Goal: Check status: Check status

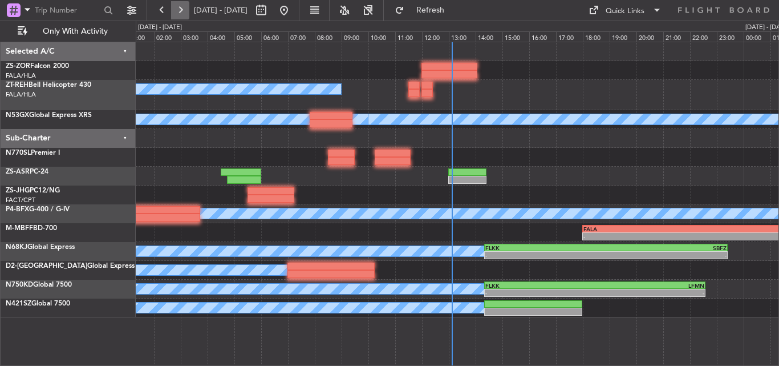
click at [177, 10] on button at bounding box center [180, 10] width 18 height 18
click at [177, 13] on button at bounding box center [180, 10] width 18 height 18
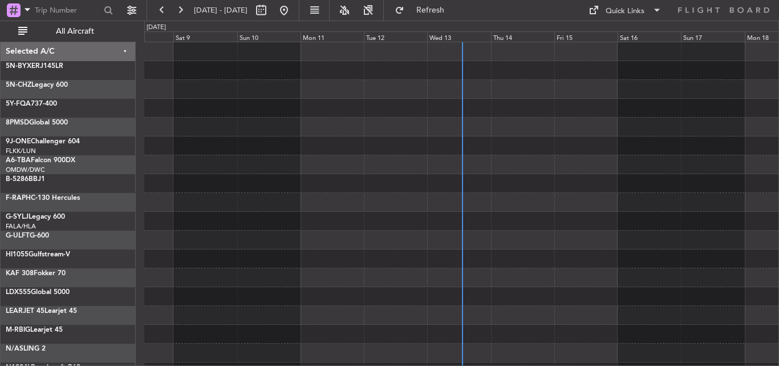
click at [447, 38] on div "Wed 13" at bounding box center [458, 36] width 63 height 10
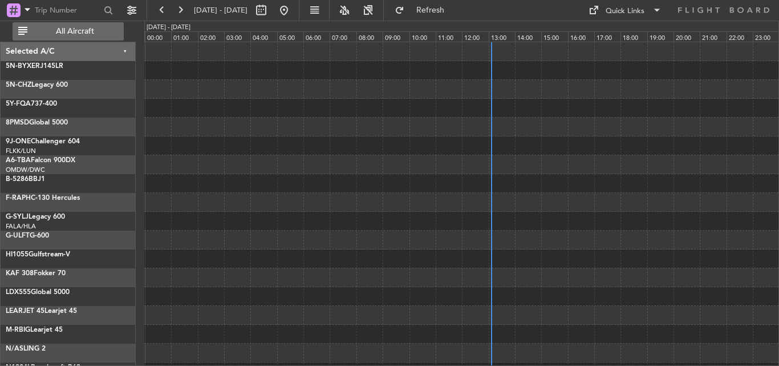
click at [75, 25] on button "All Aircraft" at bounding box center [68, 31] width 111 height 18
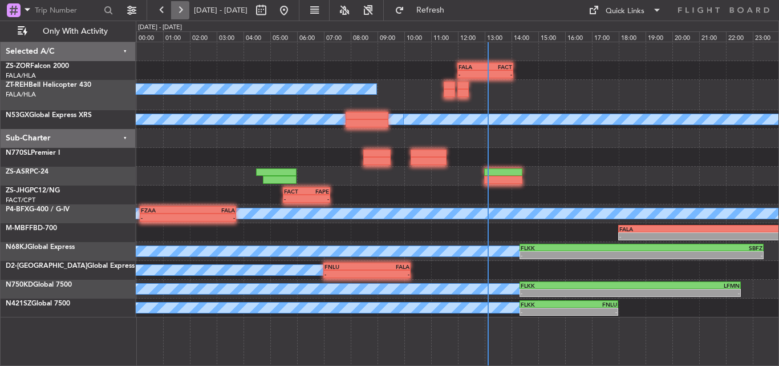
click at [184, 12] on button at bounding box center [180, 10] width 18 height 18
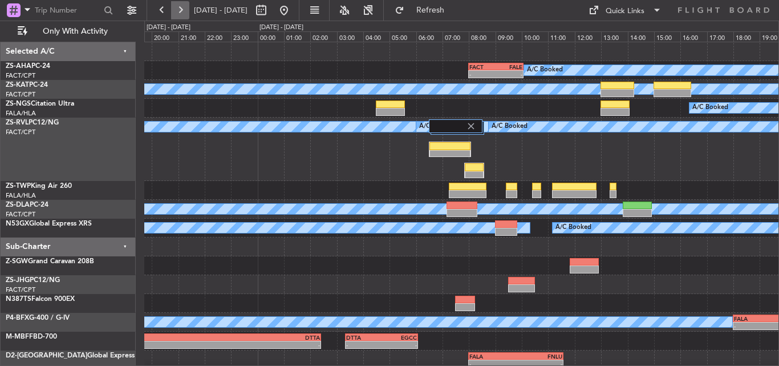
click at [184, 12] on button at bounding box center [180, 10] width 18 height 18
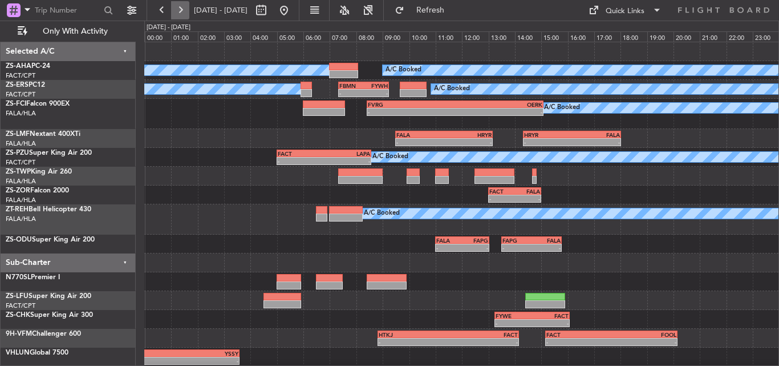
click at [180, 12] on button at bounding box center [180, 10] width 18 height 18
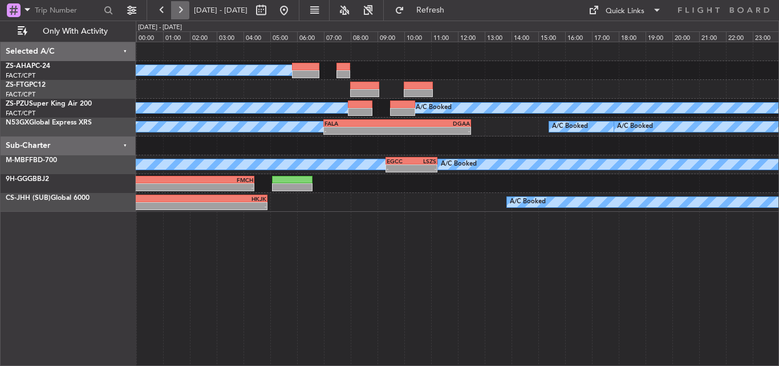
click at [186, 11] on button at bounding box center [180, 10] width 18 height 18
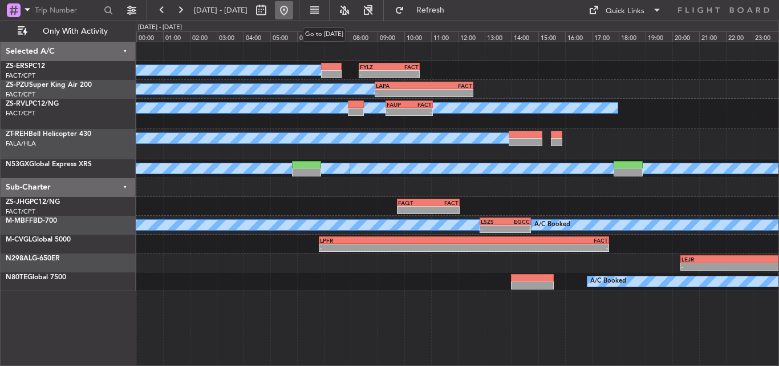
click at [293, 10] on button at bounding box center [284, 10] width 18 height 18
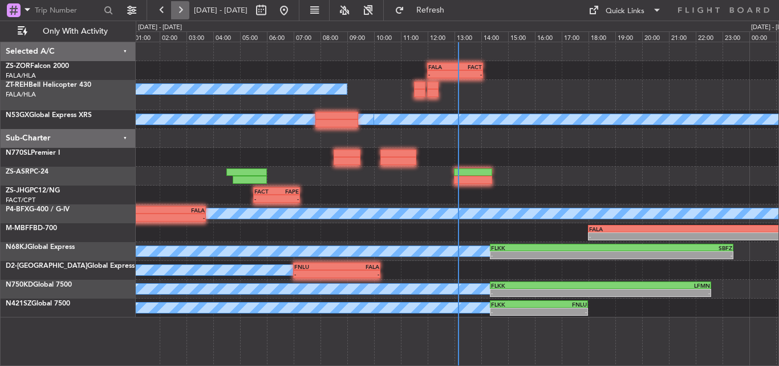
click at [176, 13] on button at bounding box center [180, 10] width 18 height 18
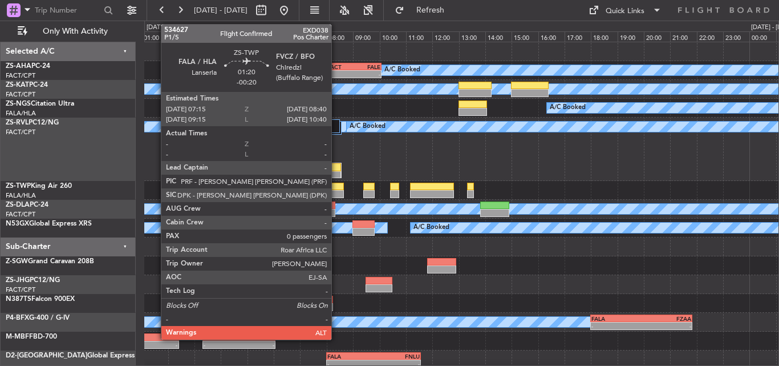
click at [336, 194] on div at bounding box center [325, 194] width 38 height 8
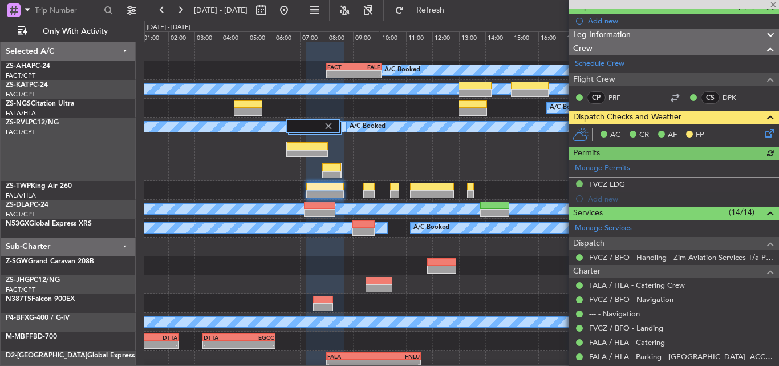
scroll to position [114, 0]
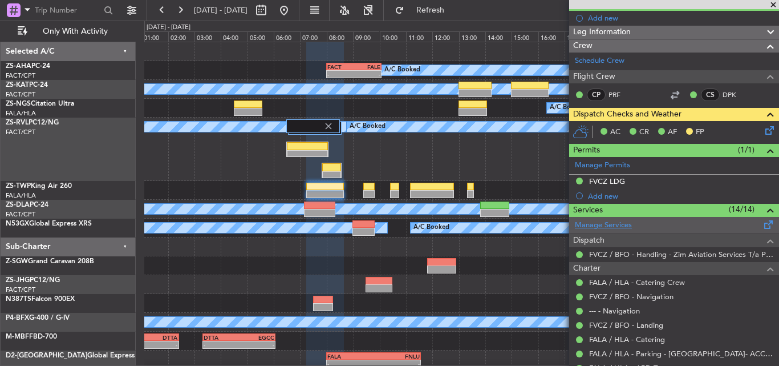
click at [619, 223] on link "Manage Services" at bounding box center [603, 225] width 57 height 11
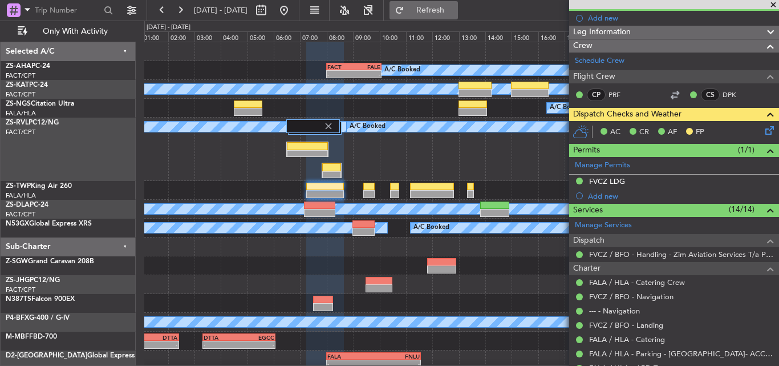
click at [455, 6] on span "Refresh" at bounding box center [431, 10] width 48 height 8
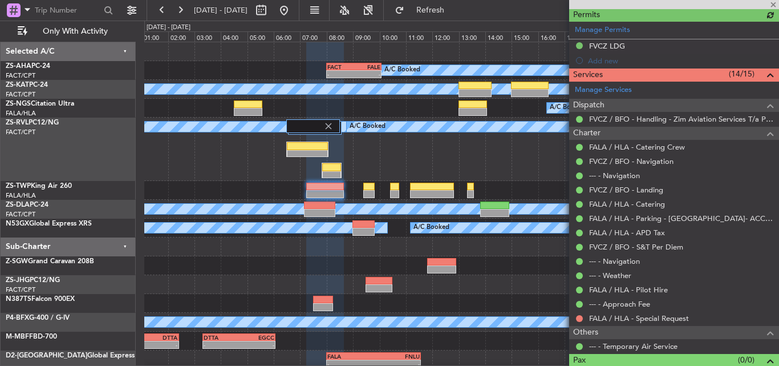
scroll to position [269, 0]
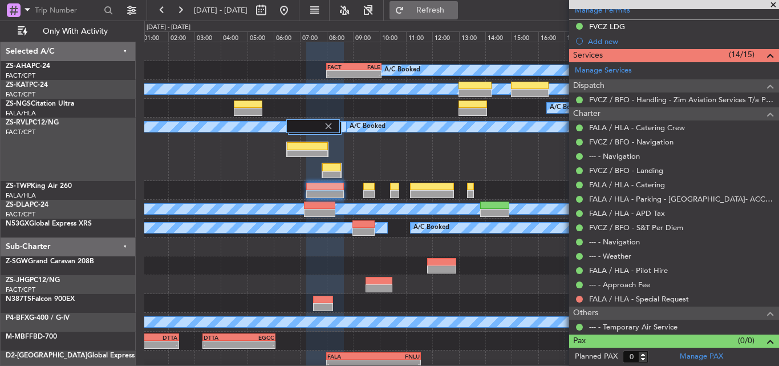
click at [439, 7] on button "Refresh" at bounding box center [424, 10] width 68 height 18
click at [577, 297] on button at bounding box center [579, 298] width 7 height 7
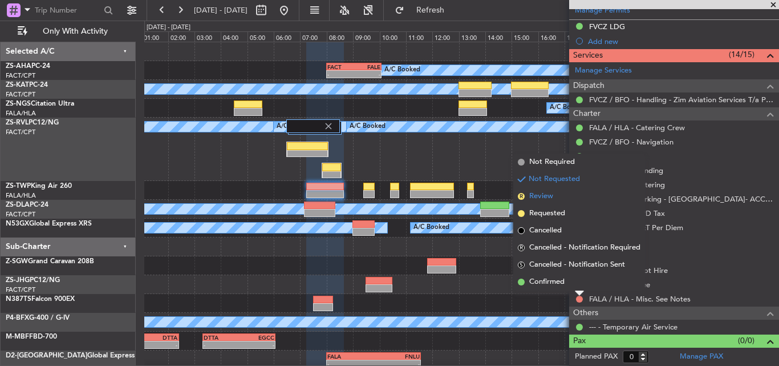
click at [570, 199] on li "R Review" at bounding box center [579, 196] width 132 height 17
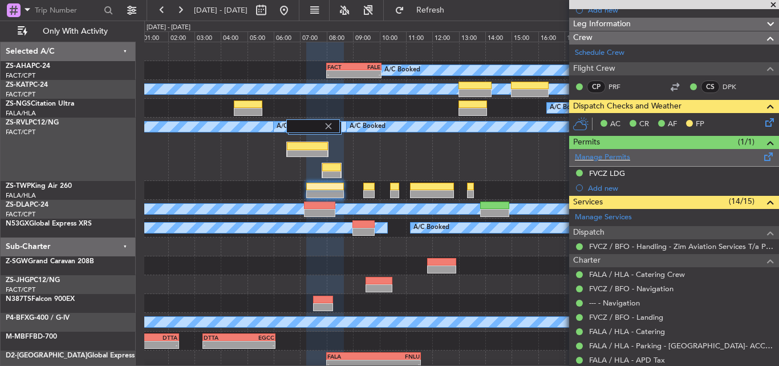
scroll to position [98, 0]
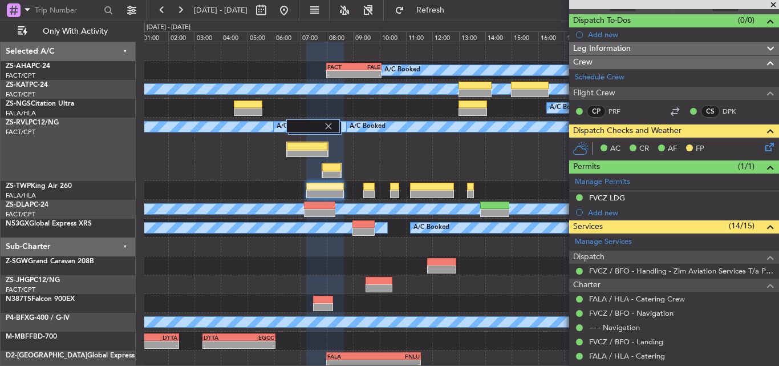
click at [763, 144] on icon at bounding box center [767, 144] width 9 height 9
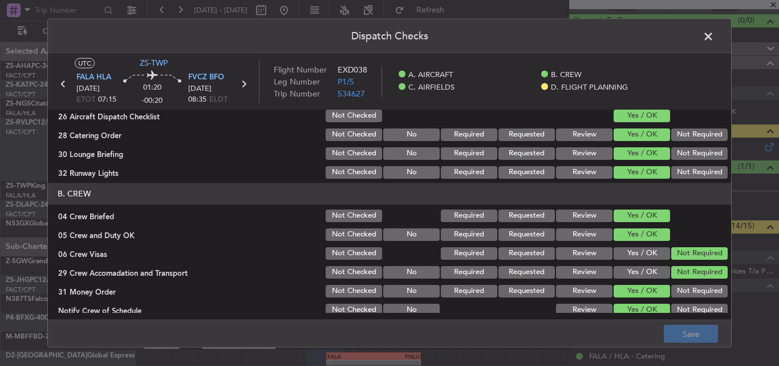
scroll to position [0, 0]
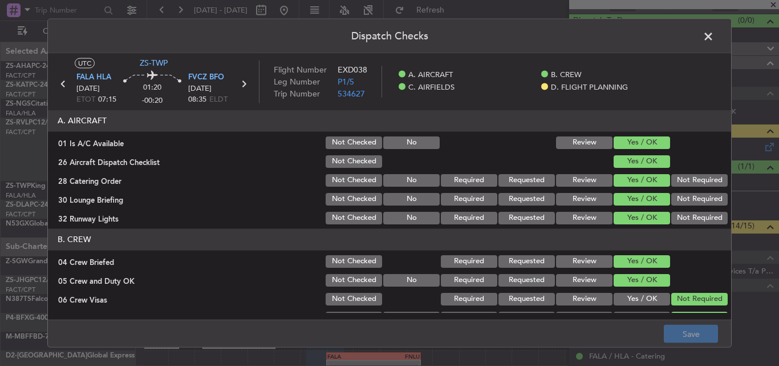
click at [714, 39] on span at bounding box center [714, 38] width 0 height 23
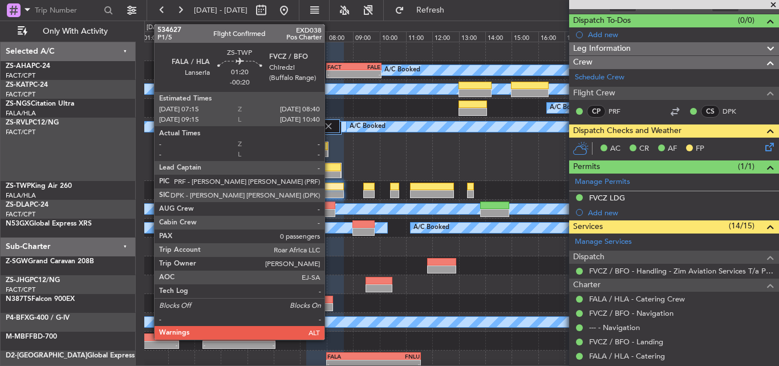
click at [327, 185] on div at bounding box center [325, 186] width 38 height 8
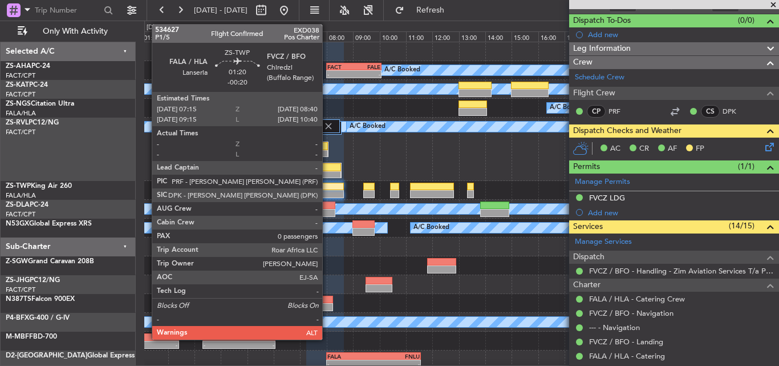
click at [327, 185] on div at bounding box center [325, 186] width 38 height 8
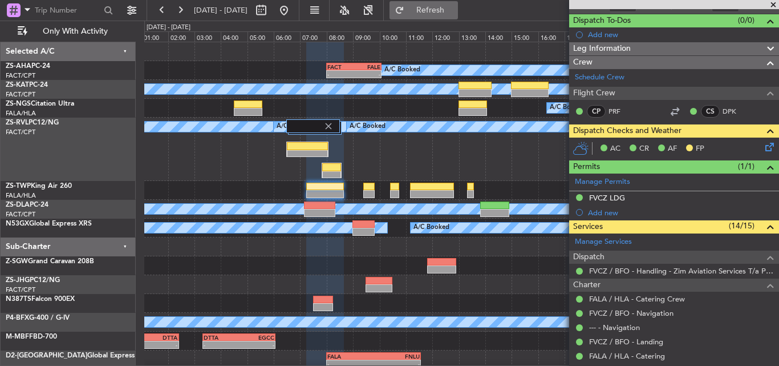
click at [455, 9] on span "Refresh" at bounding box center [431, 10] width 48 height 8
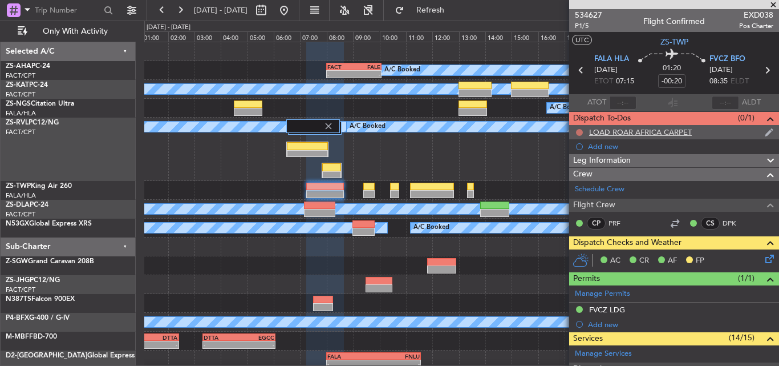
click at [578, 131] on button at bounding box center [579, 132] width 7 height 7
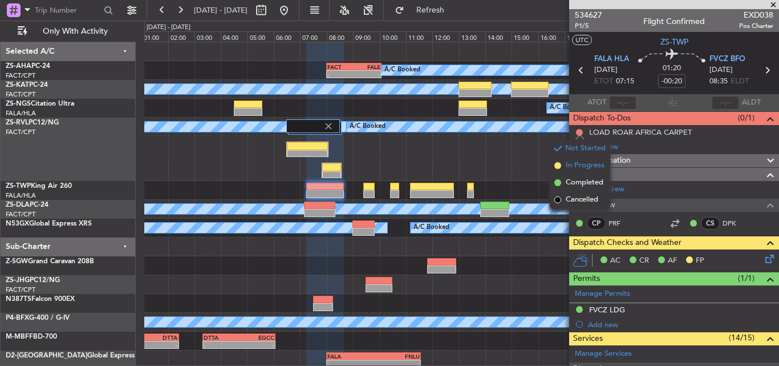
click at [585, 166] on span "In Progress" at bounding box center [585, 165] width 39 height 11
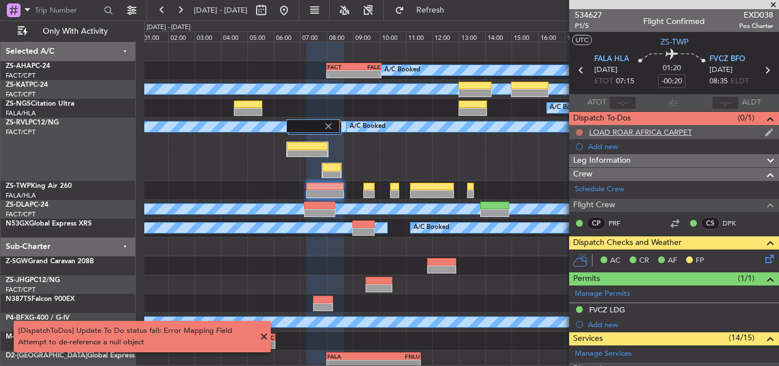
click at [578, 129] on button at bounding box center [579, 132] width 7 height 7
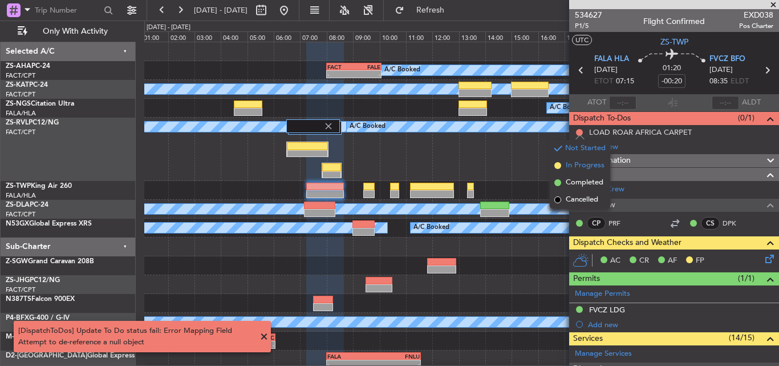
click at [586, 165] on span "In Progress" at bounding box center [585, 165] width 39 height 11
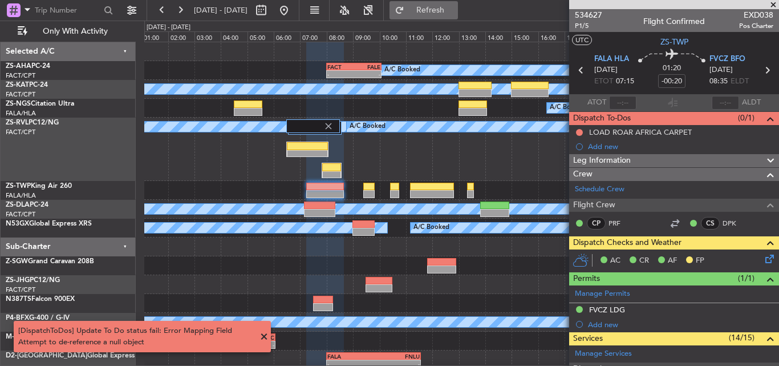
click at [455, 9] on span "Refresh" at bounding box center [431, 10] width 48 height 8
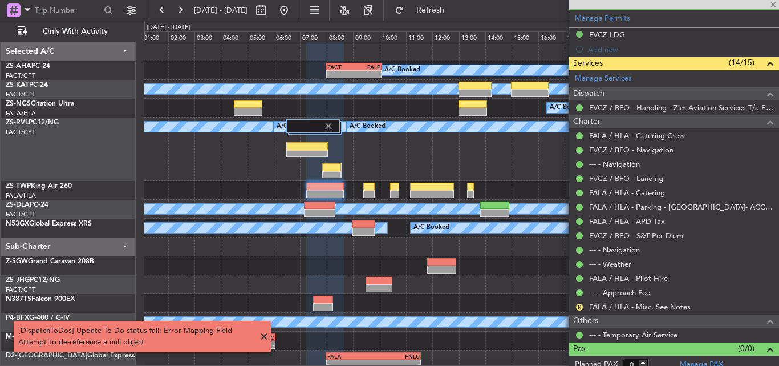
scroll to position [283, 0]
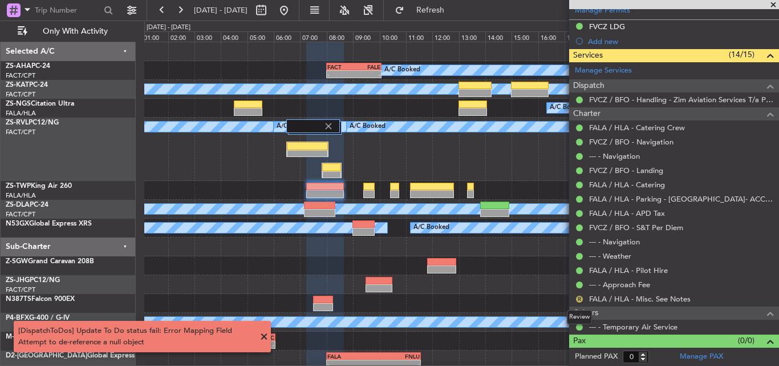
click at [578, 299] on button "R" at bounding box center [579, 298] width 7 height 7
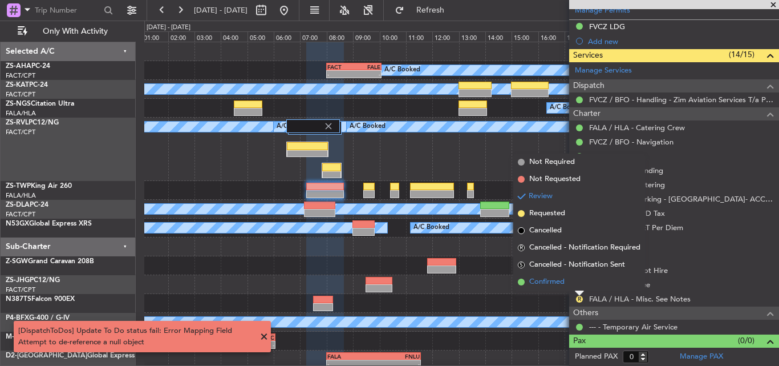
click at [538, 278] on span "Confirmed" at bounding box center [546, 281] width 35 height 11
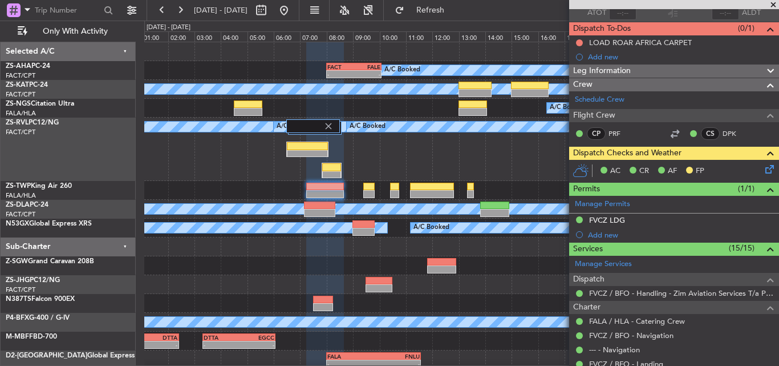
scroll to position [0, 0]
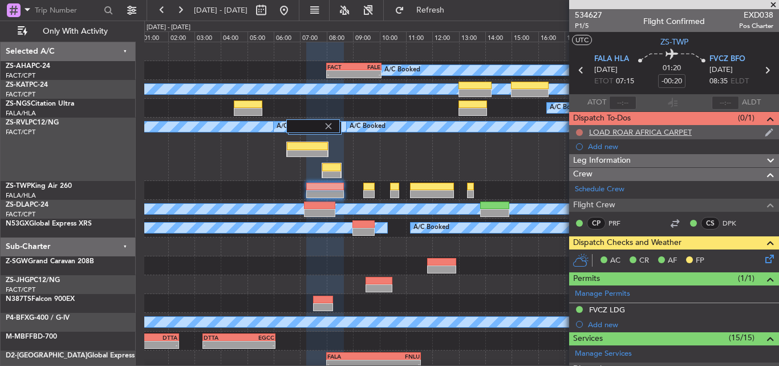
click at [577, 131] on button at bounding box center [579, 132] width 7 height 7
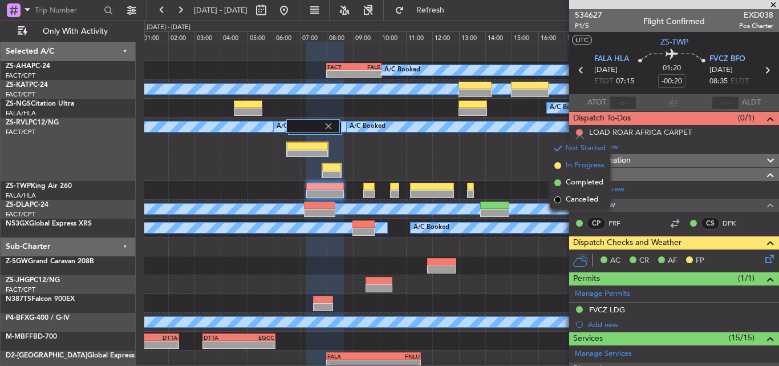
click at [587, 163] on span "In Progress" at bounding box center [585, 165] width 39 height 11
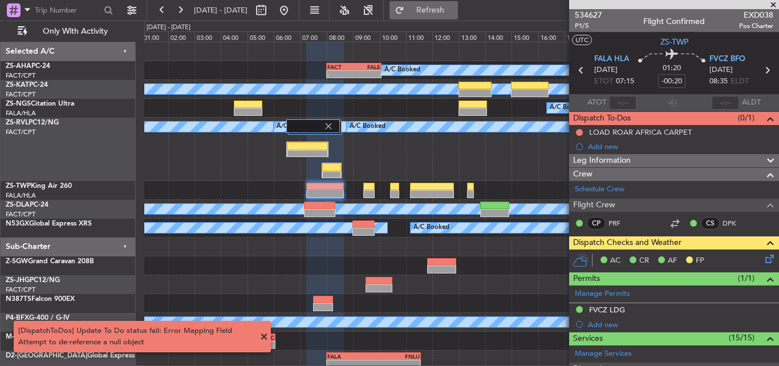
click at [441, 3] on button "Refresh" at bounding box center [424, 10] width 68 height 18
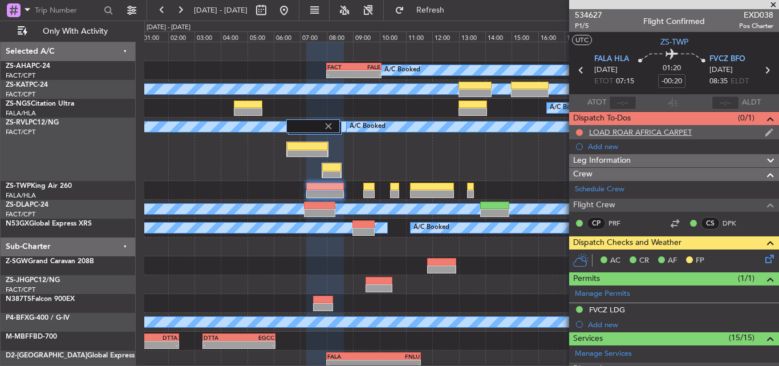
click at [765, 132] on img at bounding box center [769, 132] width 9 height 10
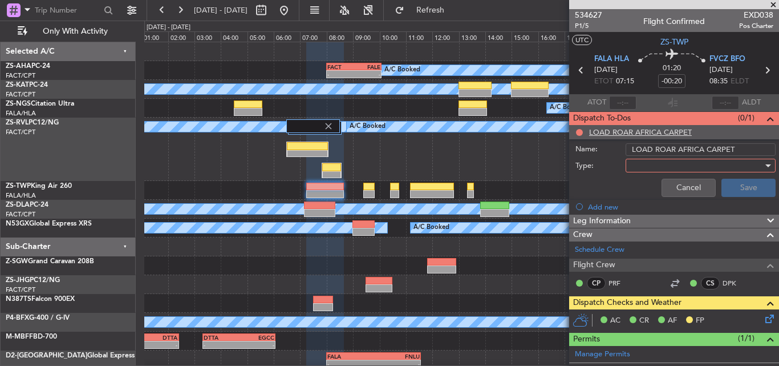
click at [747, 165] on div at bounding box center [696, 165] width 133 height 17
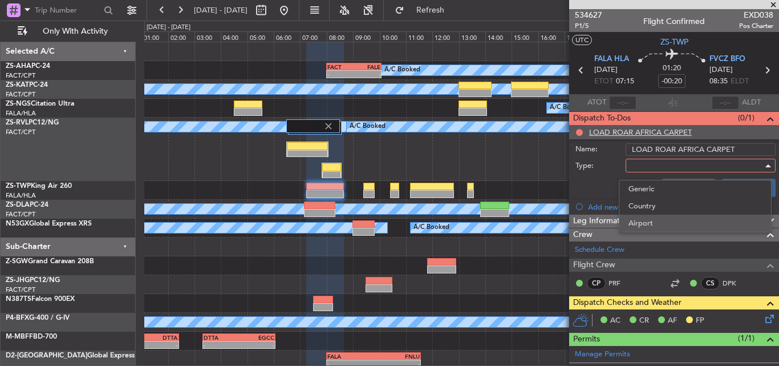
click at [660, 220] on span "Airport" at bounding box center [694, 222] width 133 height 17
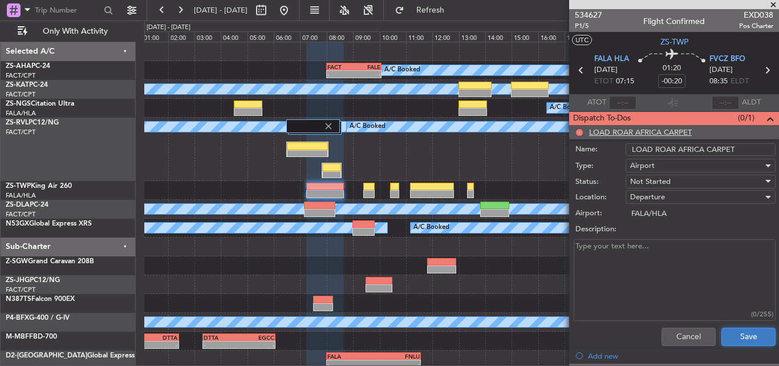
click at [735, 339] on button "Save" at bounding box center [748, 336] width 54 height 18
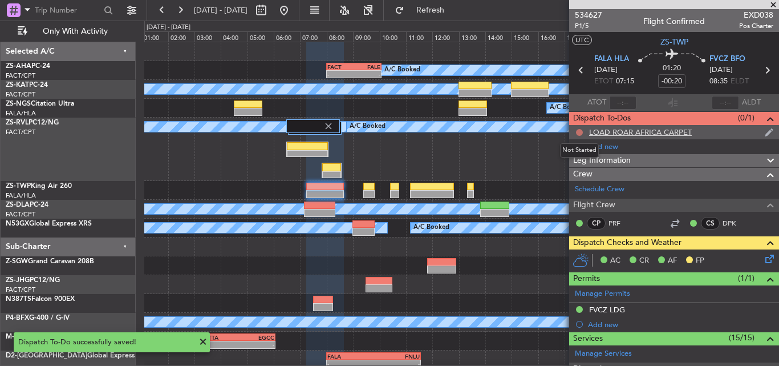
click at [577, 132] on button at bounding box center [579, 132] width 7 height 7
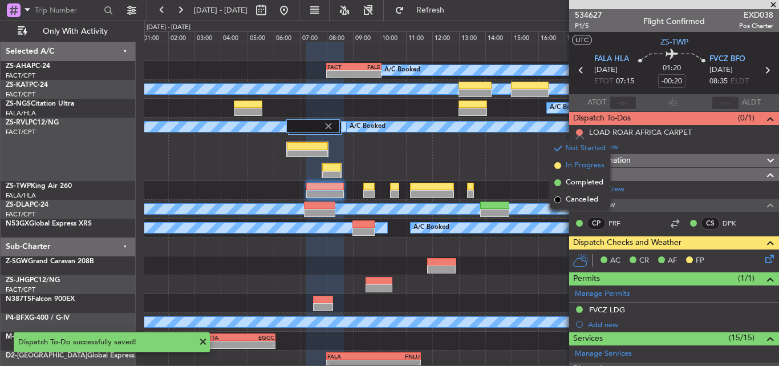
click at [582, 162] on span "In Progress" at bounding box center [585, 165] width 39 height 11
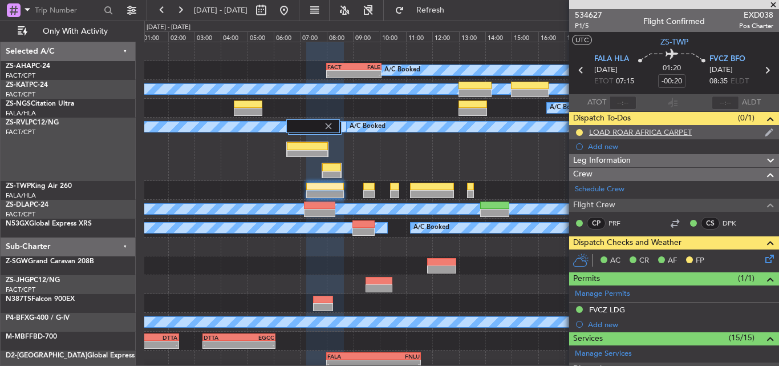
click at [765, 131] on img at bounding box center [769, 132] width 9 height 10
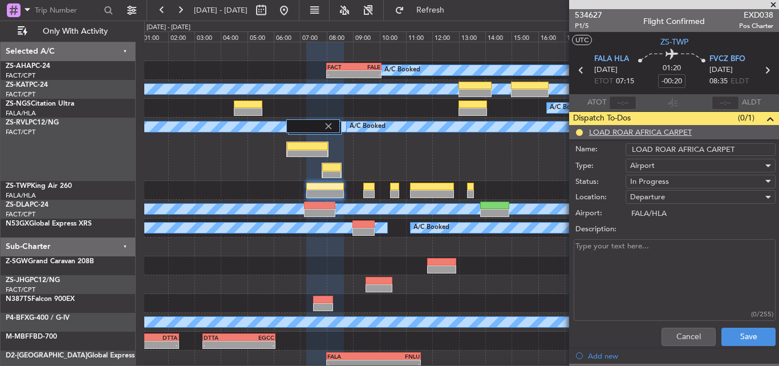
click at [734, 147] on input "LOAD ROAR AFRICA CARPET" at bounding box center [701, 149] width 150 height 13
type input "LOAD ROAR AFRICA CARPET!!!!!!!!!"
click at [748, 336] on button "Save" at bounding box center [748, 336] width 54 height 18
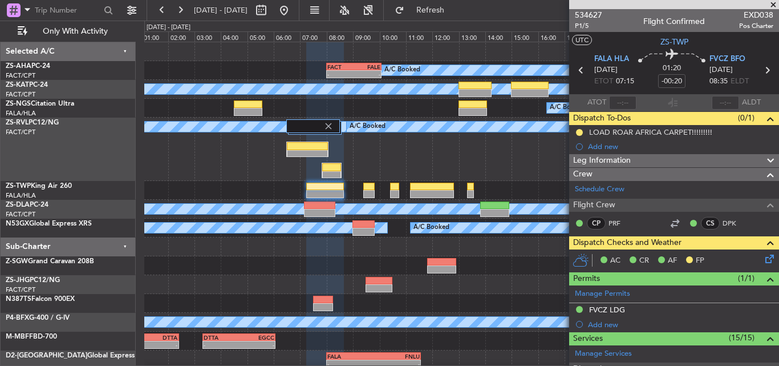
click at [772, 3] on span at bounding box center [773, 5] width 11 height 10
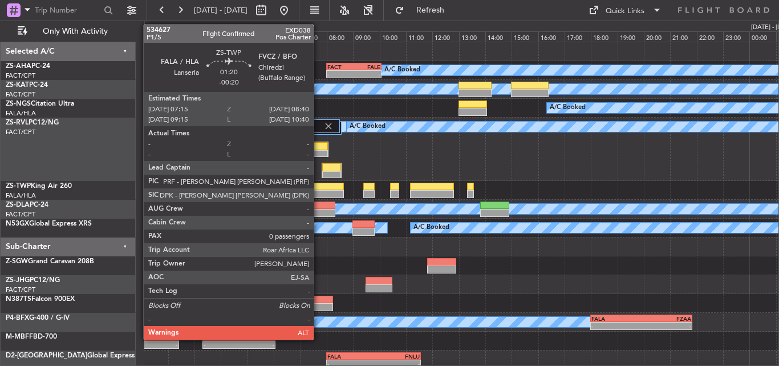
click at [319, 191] on div at bounding box center [325, 194] width 38 height 8
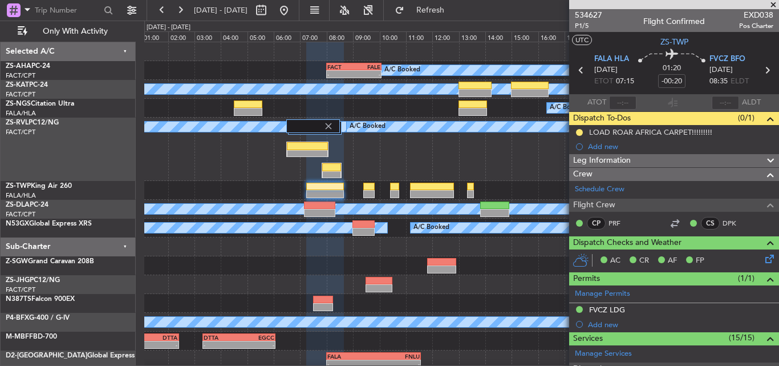
click at [764, 156] on span at bounding box center [771, 161] width 14 height 14
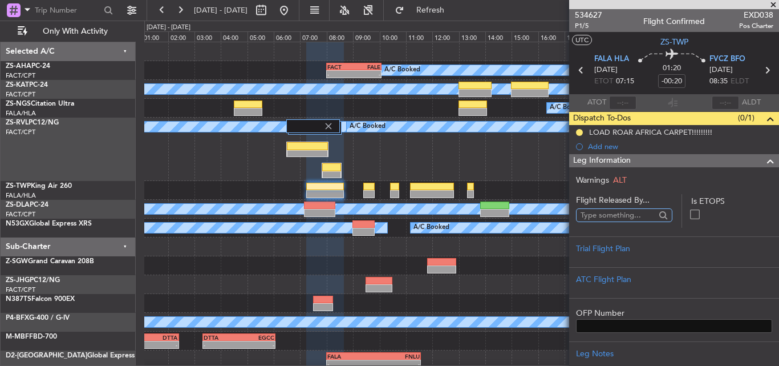
click at [613, 213] on input "text" at bounding box center [618, 214] width 75 height 17
click at [657, 216] on div at bounding box center [663, 215] width 13 height 13
click at [764, 158] on span at bounding box center [771, 161] width 14 height 14
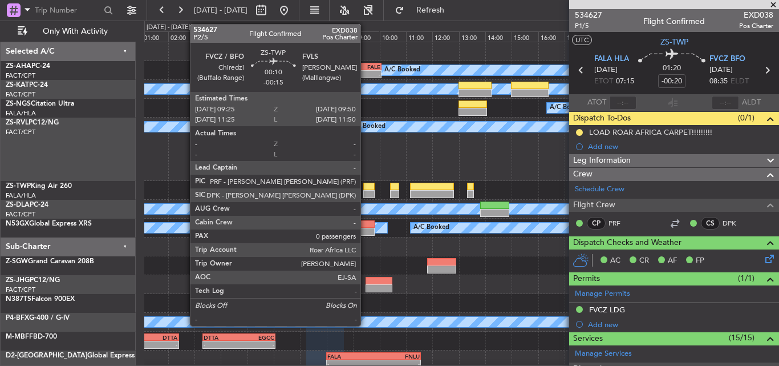
click at [366, 192] on div at bounding box center [368, 194] width 11 height 8
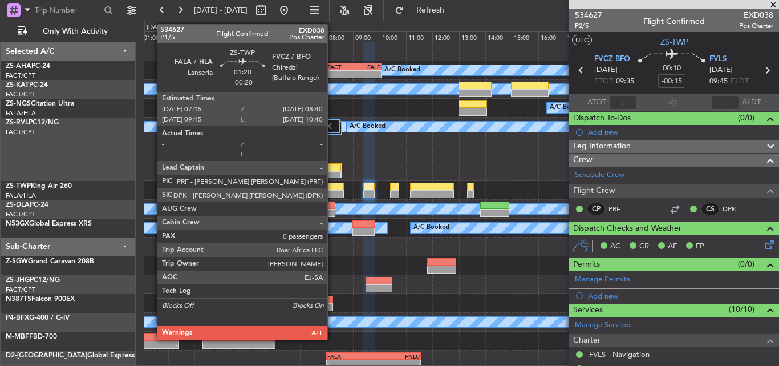
click at [332, 188] on div at bounding box center [325, 186] width 38 height 8
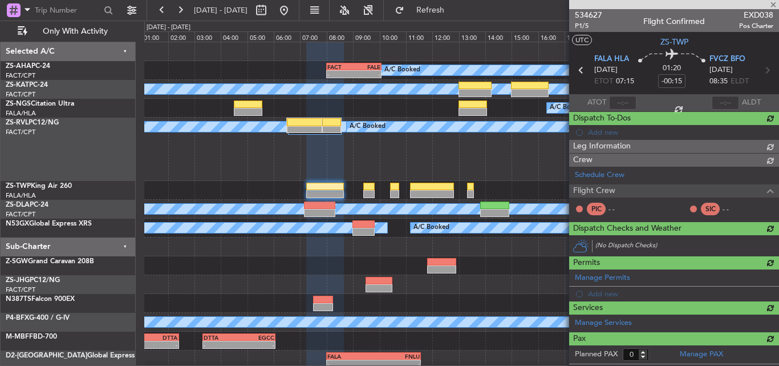
type input "-00:20"
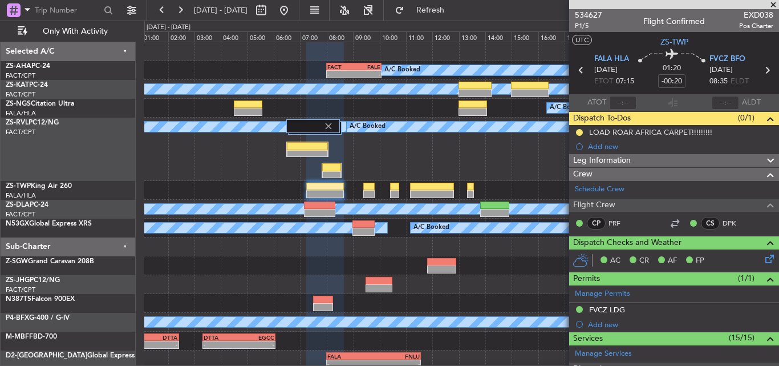
click at [773, 2] on span at bounding box center [773, 5] width 11 height 10
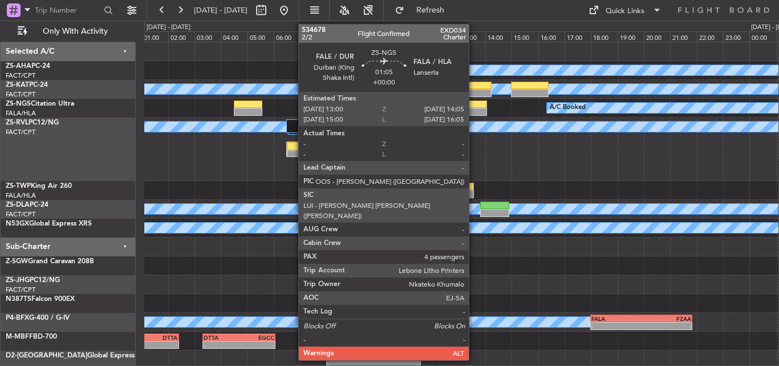
click at [474, 104] on div at bounding box center [473, 104] width 29 height 8
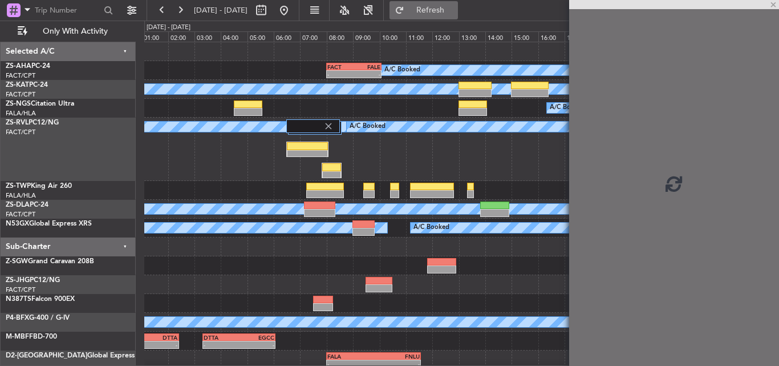
click at [458, 18] on button "Refresh" at bounding box center [424, 10] width 68 height 18
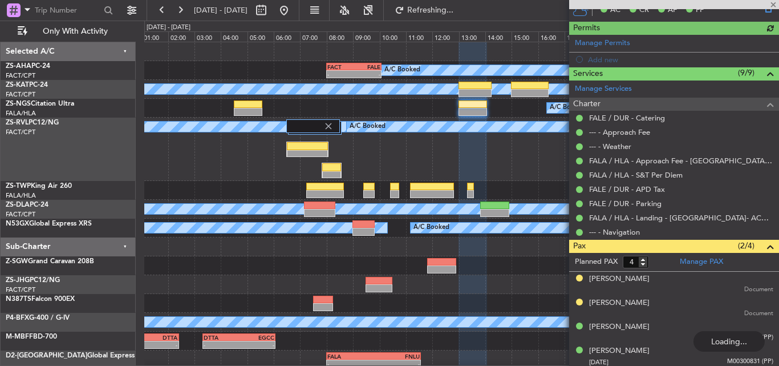
scroll to position [239, 0]
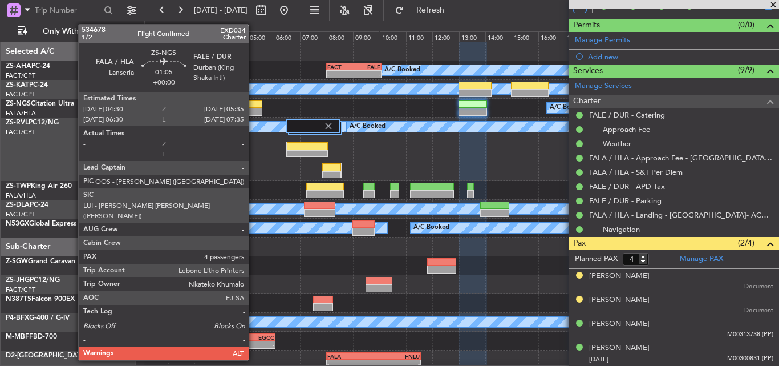
click at [254, 106] on div at bounding box center [248, 104] width 29 height 8
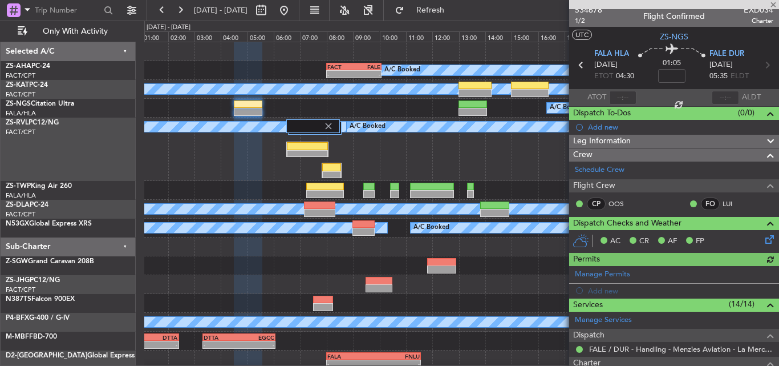
scroll to position [0, 0]
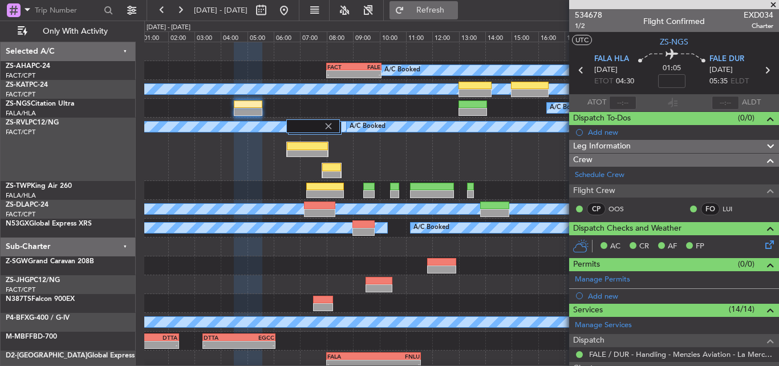
click at [455, 6] on span "Refresh" at bounding box center [431, 10] width 48 height 8
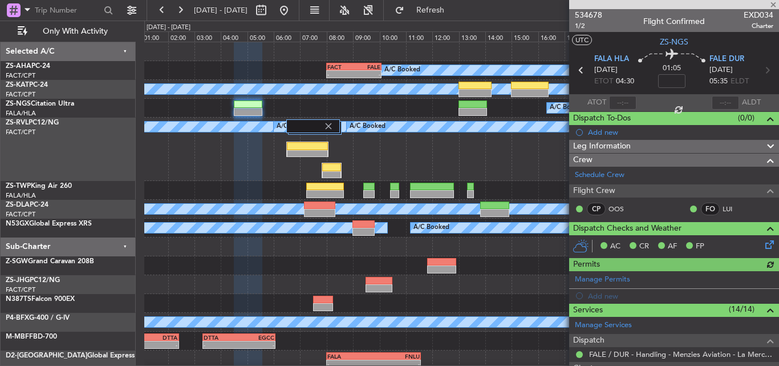
click at [773, 2] on div at bounding box center [674, 4] width 210 height 9
click at [778, 1] on span at bounding box center [773, 5] width 11 height 10
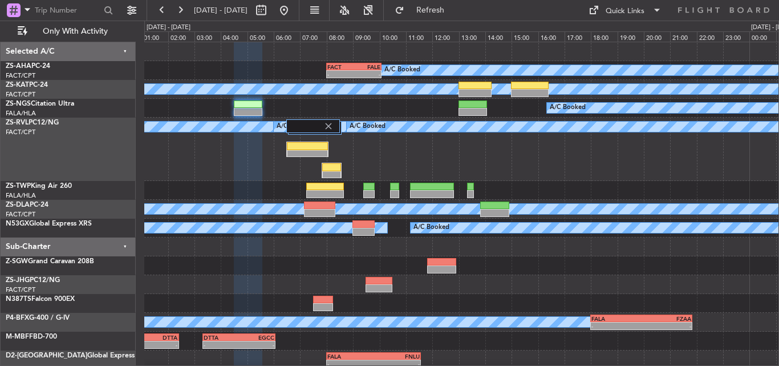
type input "0"
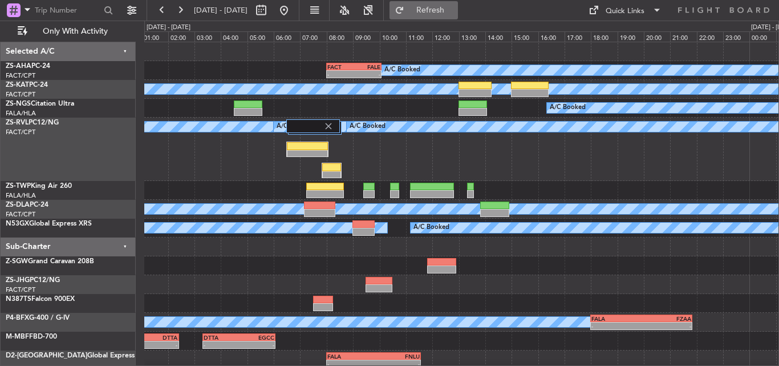
click at [440, 17] on button "Refresh" at bounding box center [424, 10] width 68 height 18
click at [441, 11] on button "Refresh" at bounding box center [424, 10] width 68 height 18
click at [529, 288] on div at bounding box center [461, 284] width 634 height 19
click at [442, 7] on button "Refresh" at bounding box center [424, 10] width 68 height 18
click at [439, 12] on button "Refresh" at bounding box center [424, 10] width 68 height 18
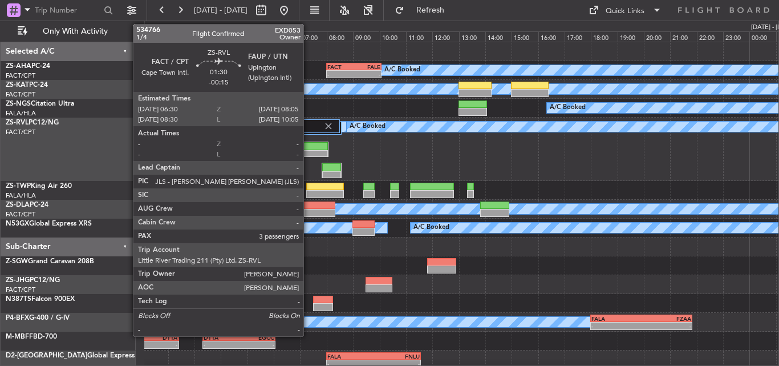
click at [309, 150] on div at bounding box center [307, 154] width 41 height 8
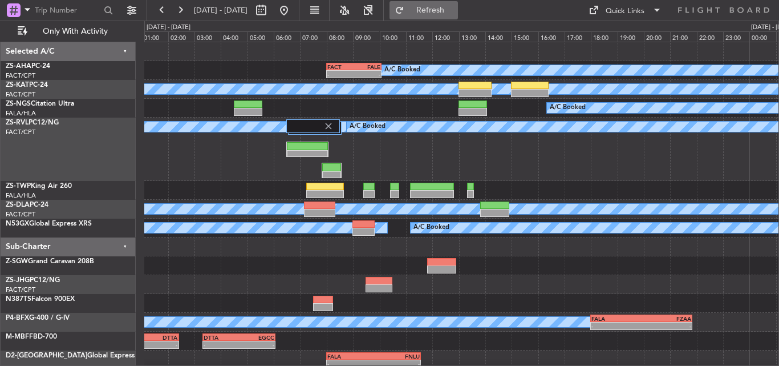
click at [455, 9] on span "Refresh" at bounding box center [431, 10] width 48 height 8
click at [445, 338] on div "- - FALA 18:00 Z DTTA 02:25 Z - - DTTA 03:20 Z EGCC 06:05 Z" at bounding box center [461, 340] width 634 height 19
click at [455, 6] on span "Refresh" at bounding box center [431, 10] width 48 height 8
click at [156, 7] on button at bounding box center [162, 10] width 18 height 18
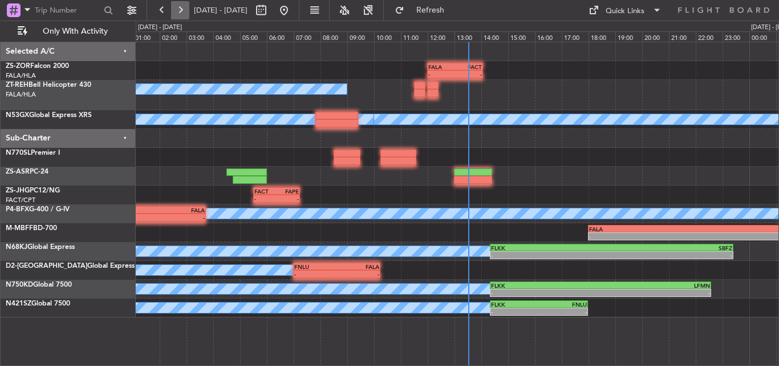
click at [185, 10] on button at bounding box center [180, 10] width 18 height 18
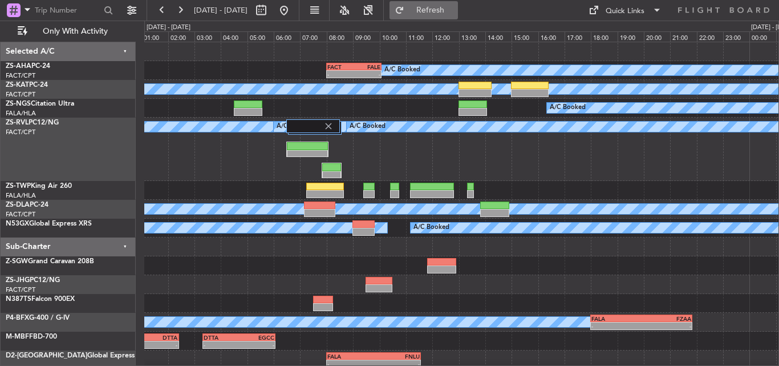
click at [455, 11] on span "Refresh" at bounding box center [431, 10] width 48 height 8
click at [437, 6] on button "Refresh" at bounding box center [424, 10] width 68 height 18
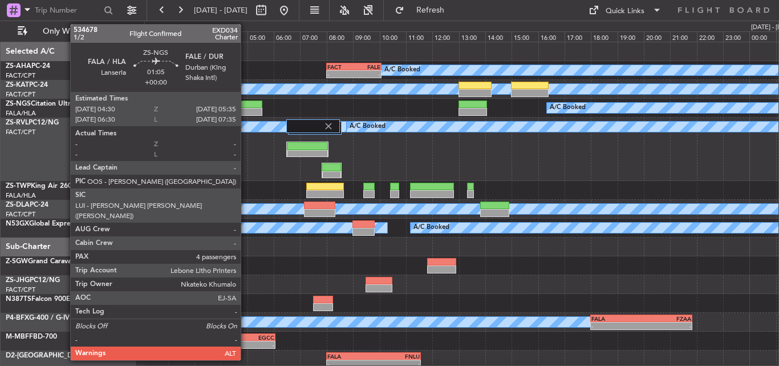
click at [246, 104] on div at bounding box center [248, 104] width 29 height 8
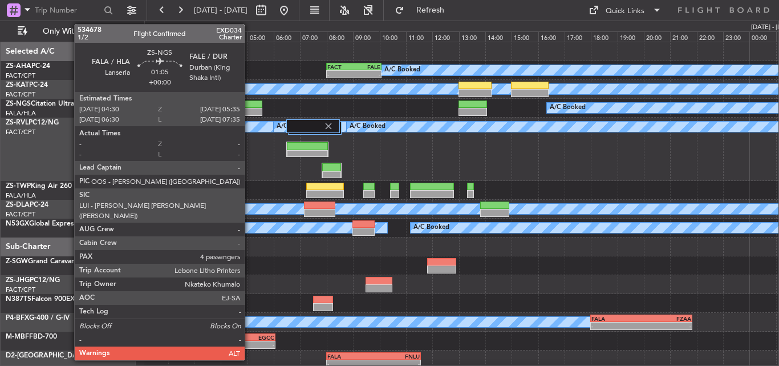
click at [250, 107] on div at bounding box center [248, 104] width 29 height 8
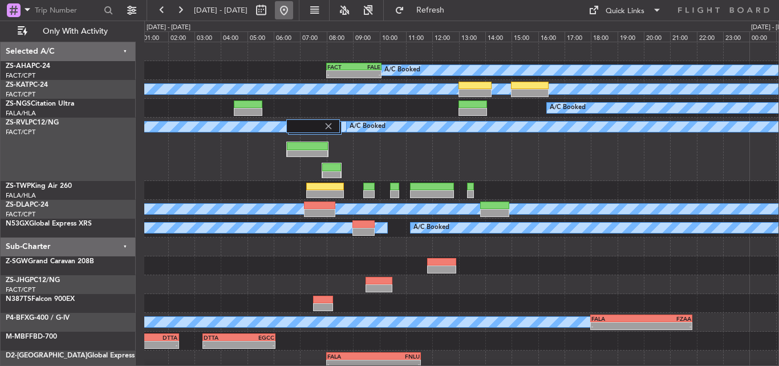
click at [293, 13] on button at bounding box center [284, 10] width 18 height 18
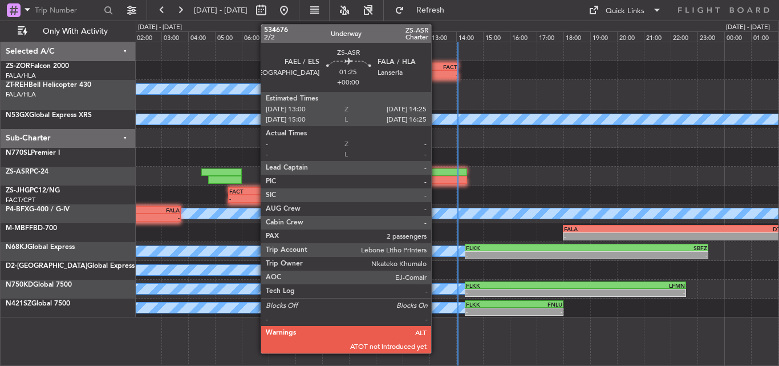
click at [436, 178] on div at bounding box center [448, 180] width 38 height 8
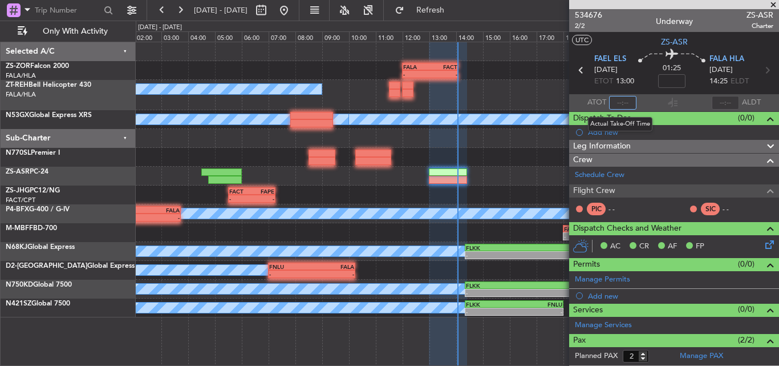
click at [626, 102] on input "text" at bounding box center [622, 103] width 27 height 14
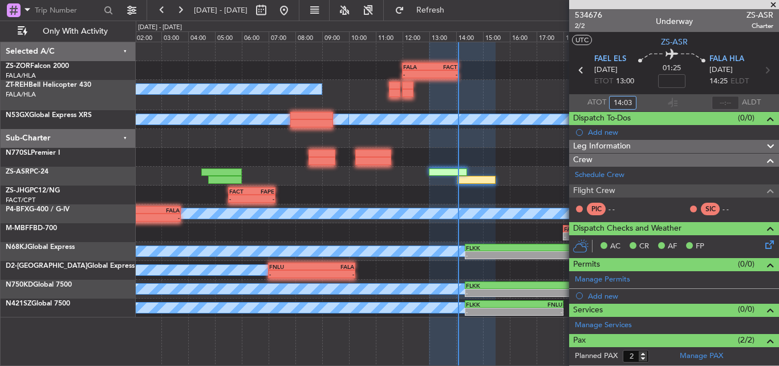
type input "14:03"
click at [774, 2] on span at bounding box center [773, 5] width 11 height 10
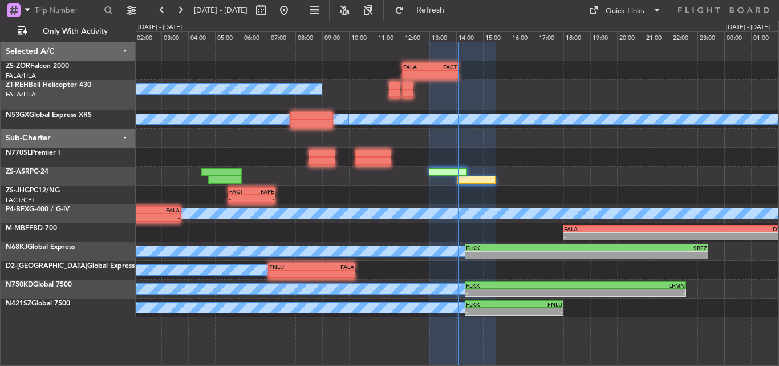
type input "0"
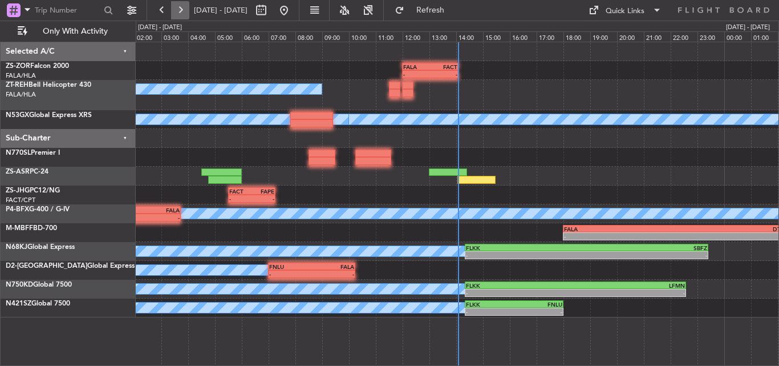
click at [172, 4] on button at bounding box center [180, 10] width 18 height 18
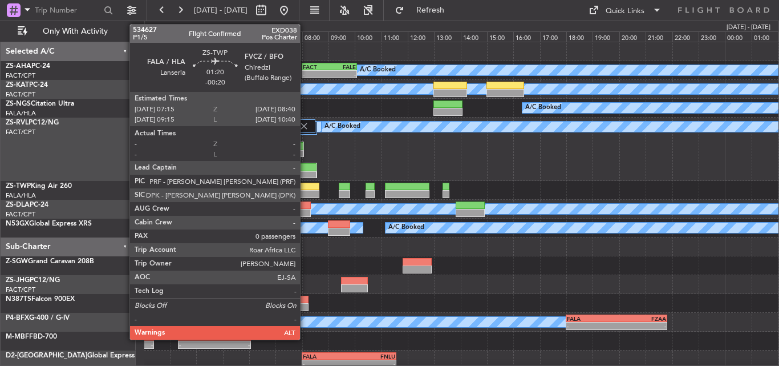
click at [305, 188] on div at bounding box center [301, 186] width 38 height 8
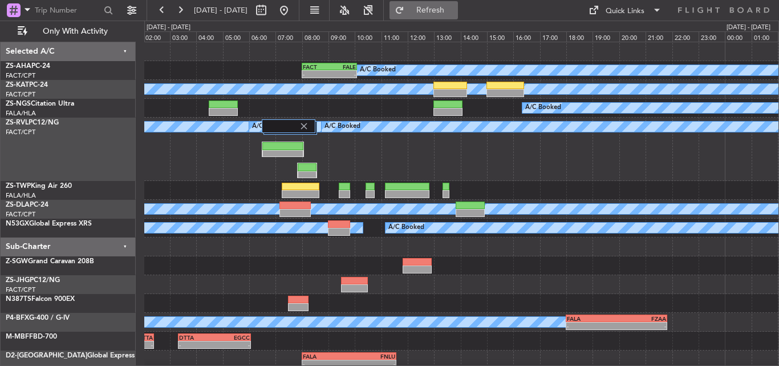
click at [440, 14] on button "Refresh" at bounding box center [424, 10] width 68 height 18
click at [165, 6] on button at bounding box center [162, 10] width 18 height 18
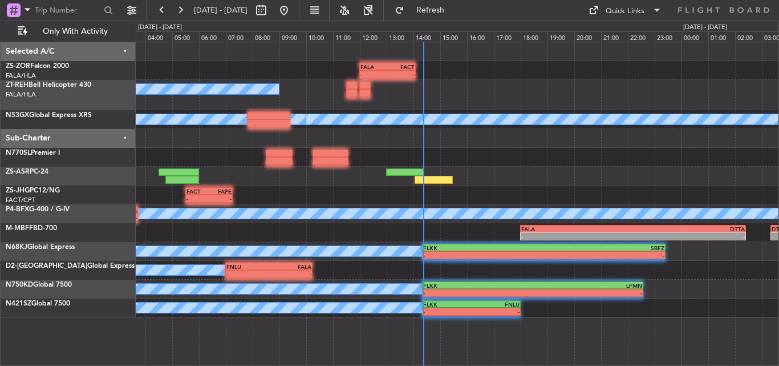
click at [448, 155] on div "FALA 12:00 Z FACT 14:05 Z - - A/C Booked A/C Booked A/C Booked FACT 05:30 Z FAP…" at bounding box center [457, 179] width 643 height 275
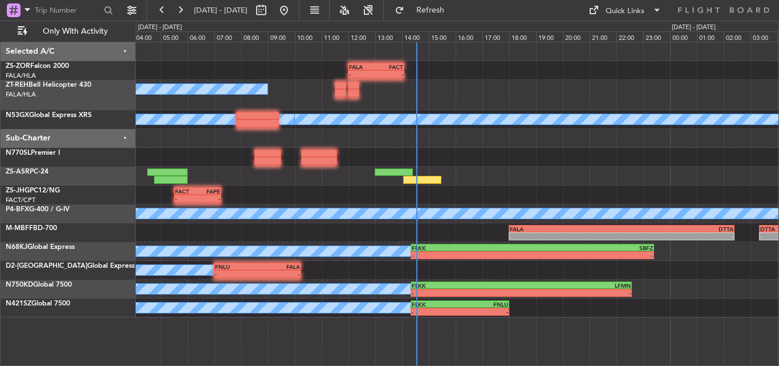
click at [474, 175] on div "- - FALA 12:00 Z FACT 14:05 Z A/C Booked A/C Booked A/C Booked - - FACT 05:30 Z…" at bounding box center [457, 179] width 643 height 275
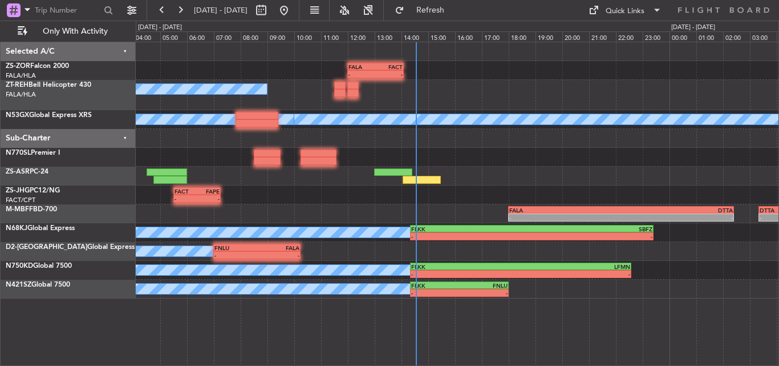
click at [493, 327] on div "- - FALA 12:00 Z FACT 14:05 Z A/C Booked A/C Booked A/C Booked - - FACT 05:30 Z…" at bounding box center [457, 204] width 643 height 324
click at [186, 11] on button at bounding box center [180, 10] width 18 height 18
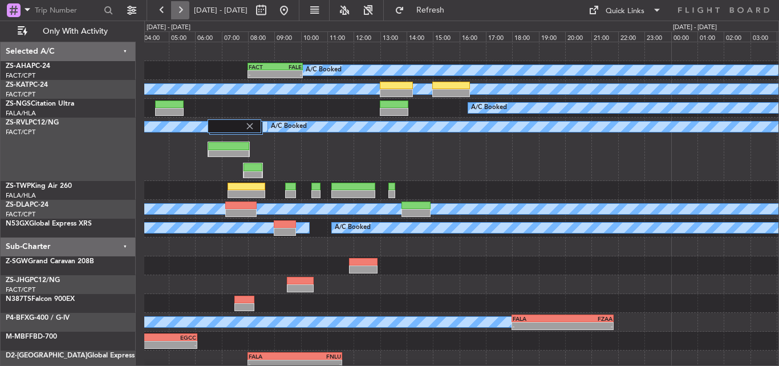
click at [179, 5] on button at bounding box center [180, 10] width 18 height 18
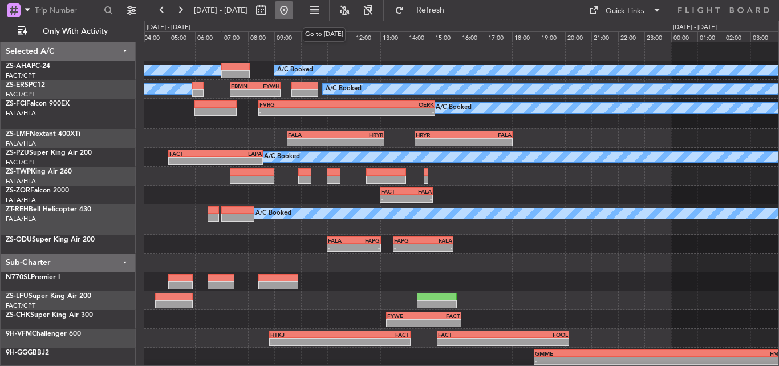
click at [293, 7] on button at bounding box center [284, 10] width 18 height 18
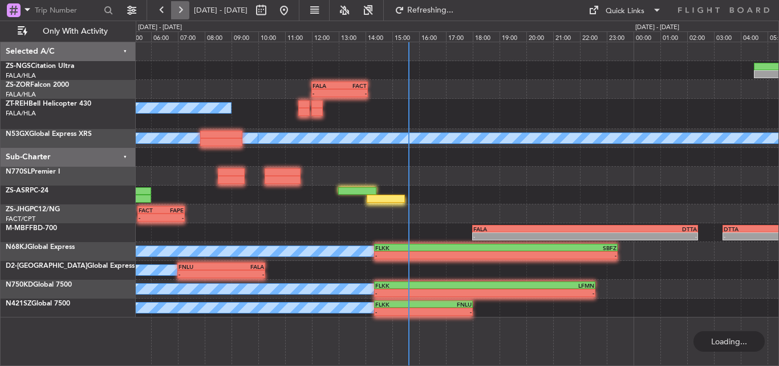
click at [178, 14] on button at bounding box center [180, 10] width 18 height 18
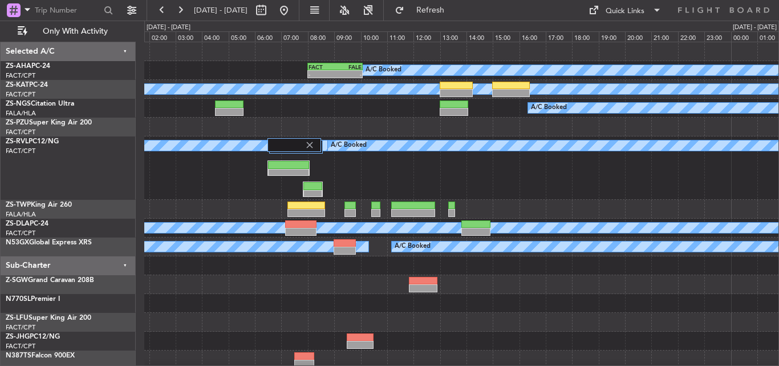
click at [340, 124] on div "FACT 05:00 Z LAPA 08:35 Z - -" at bounding box center [461, 126] width 634 height 19
